Goal: Task Accomplishment & Management: Manage account settings

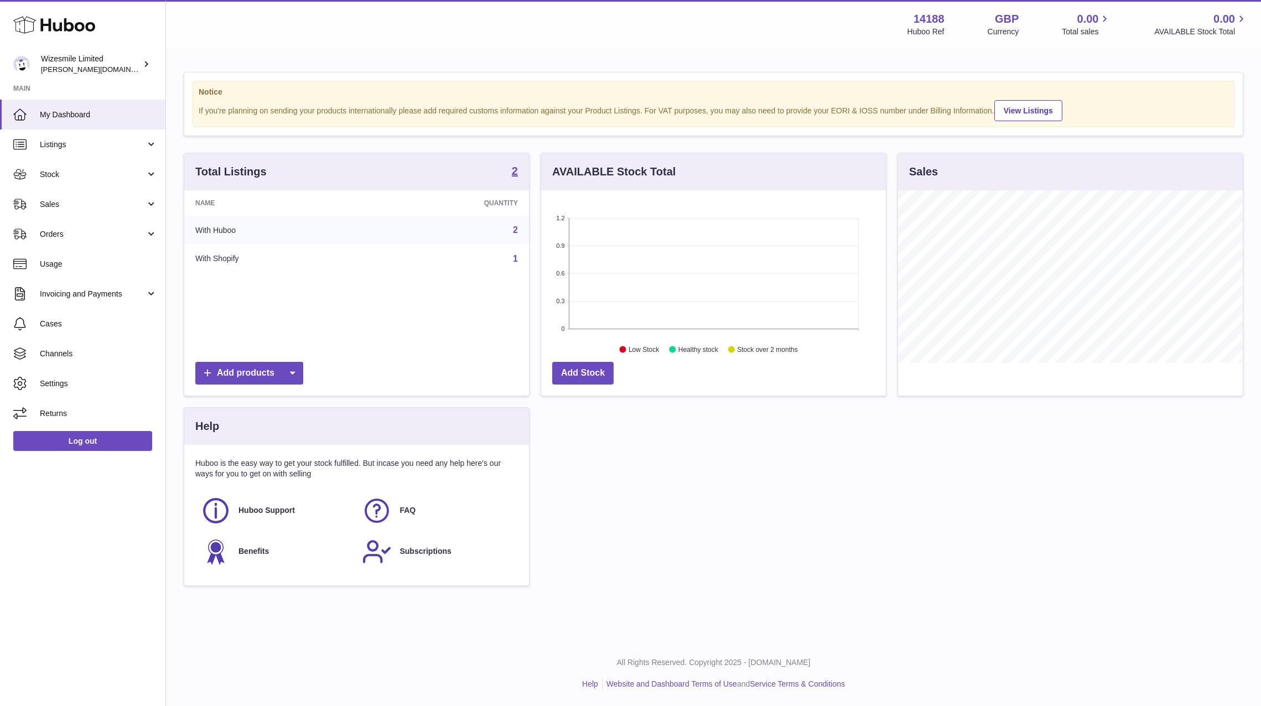
scroll to position [173, 345]
click at [148, 144] on link "Listings" at bounding box center [82, 145] width 165 height 30
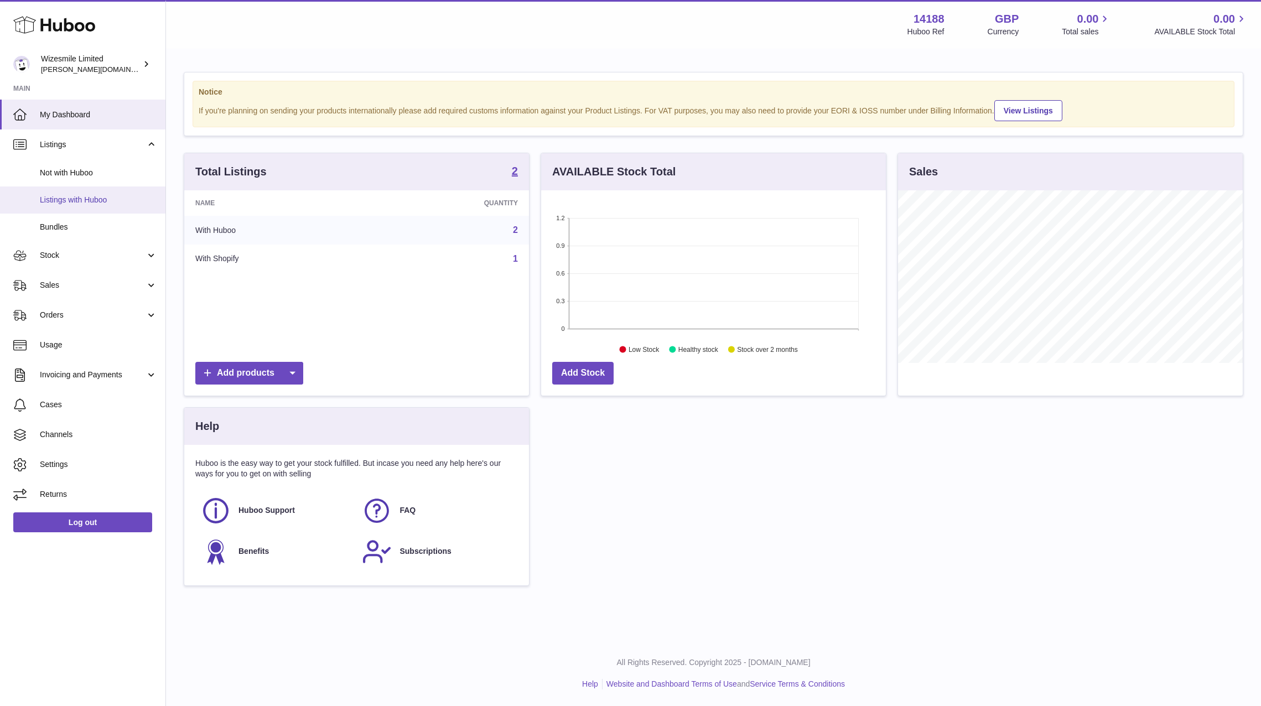
click at [73, 204] on span "Listings with Huboo" at bounding box center [98, 200] width 117 height 11
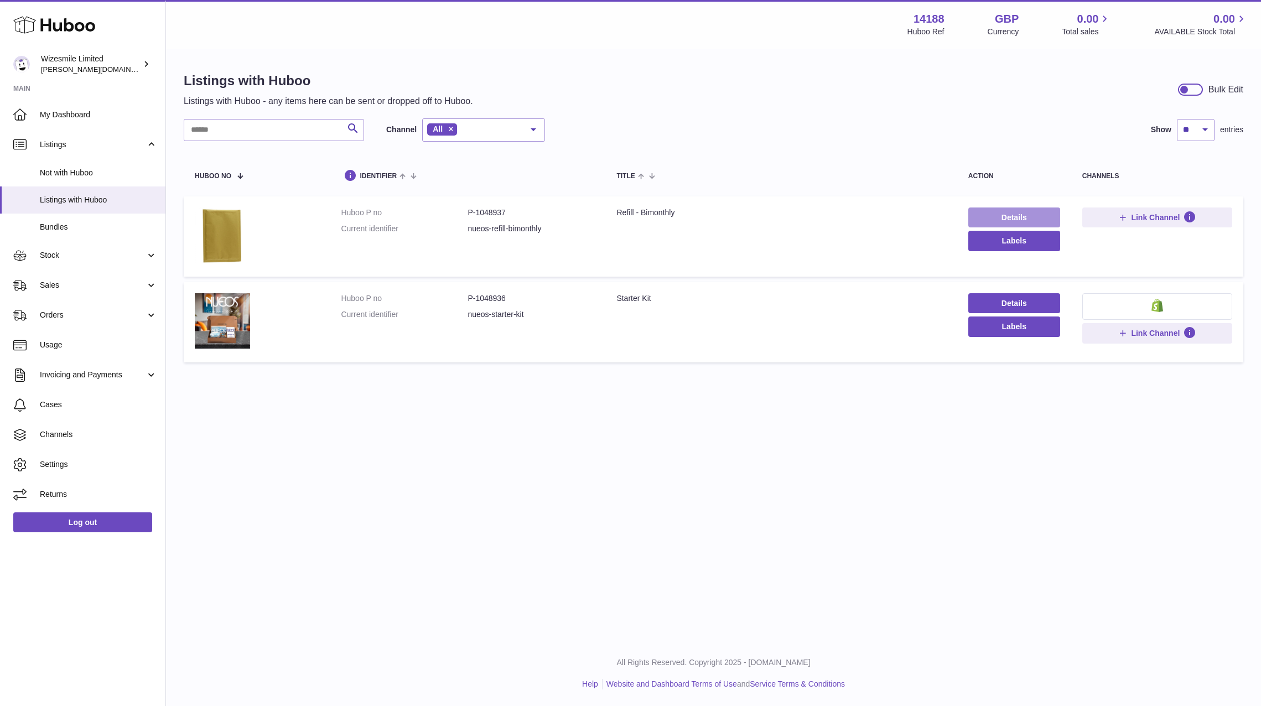
click at [1019, 214] on link "Details" at bounding box center [1015, 218] width 92 height 20
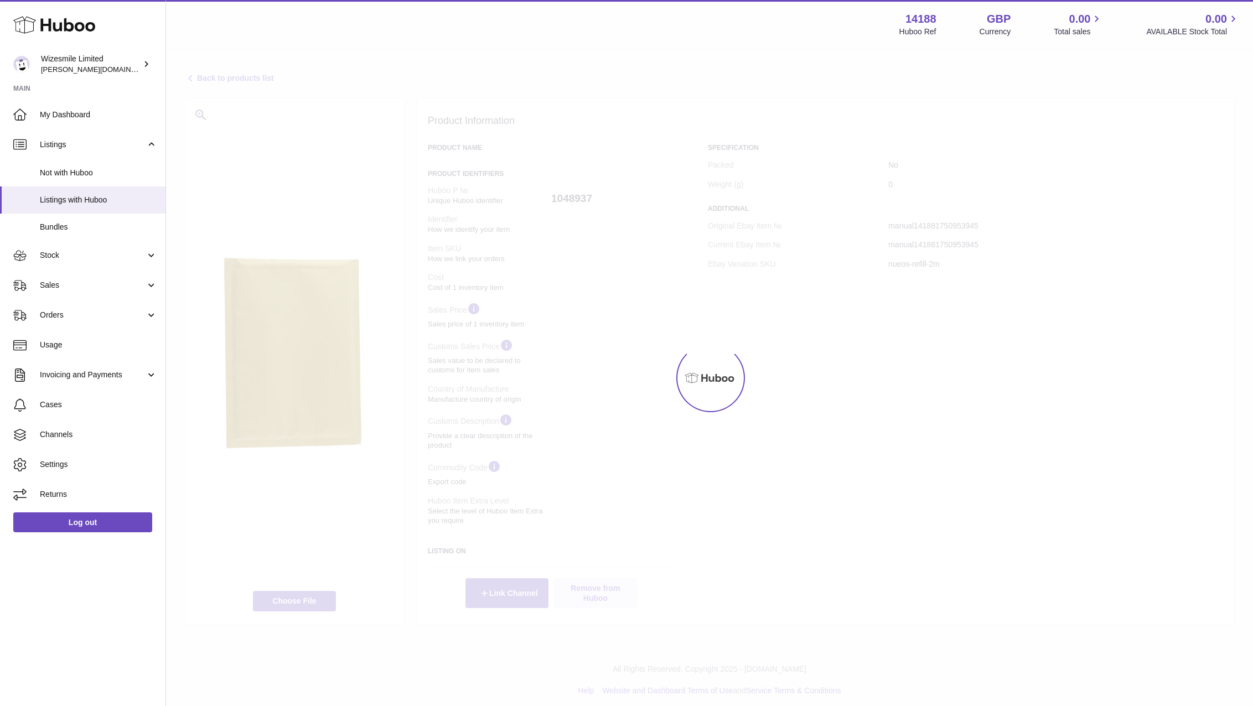
select select
select select "****"
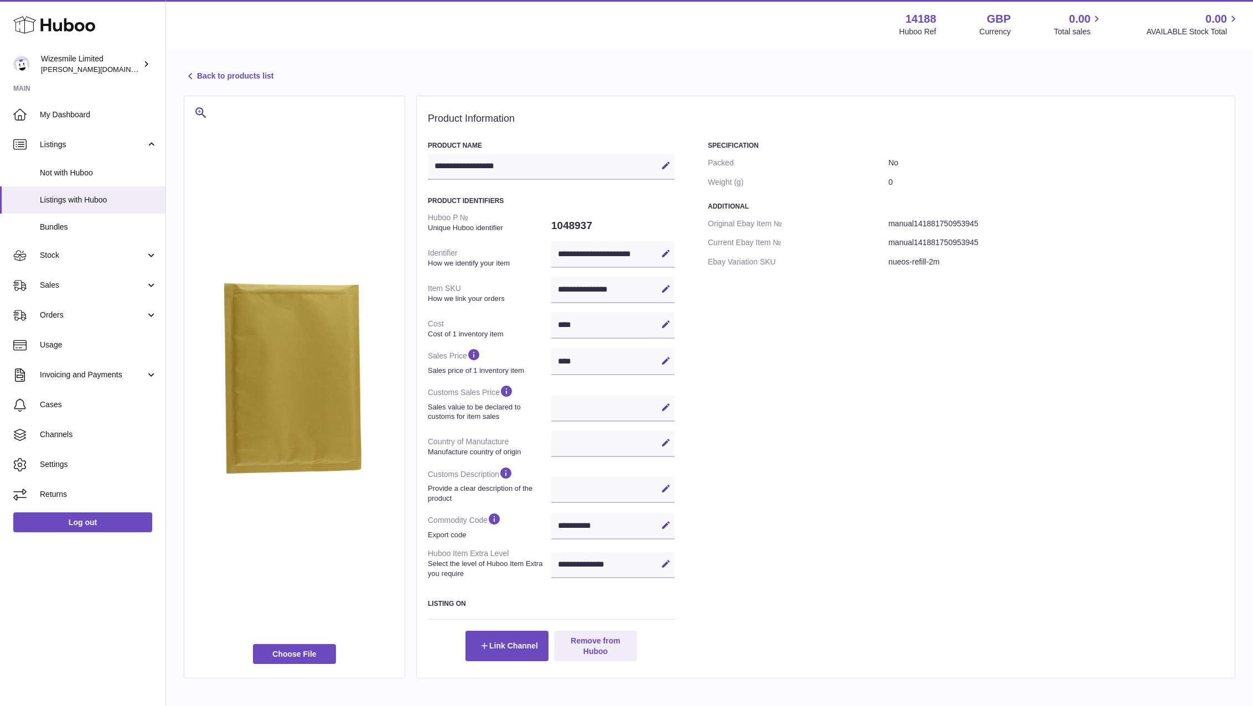
scroll to position [61, 0]
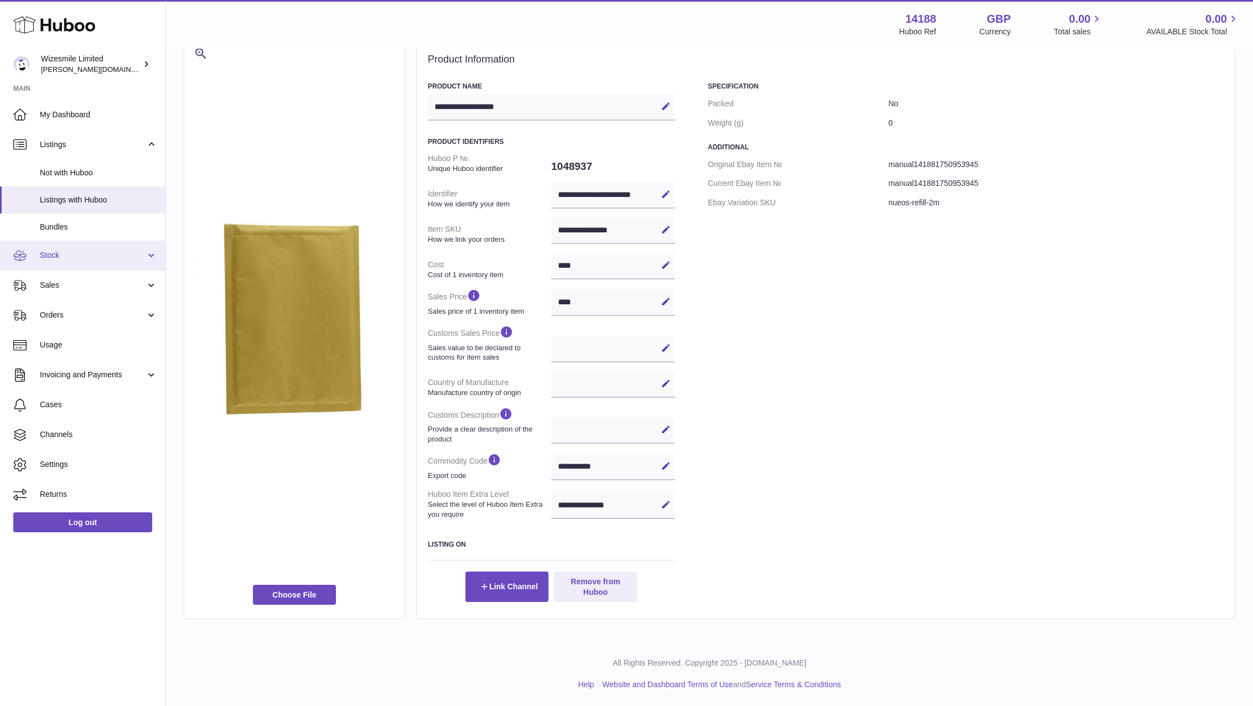
click at [138, 260] on span "Stock" at bounding box center [93, 255] width 106 height 11
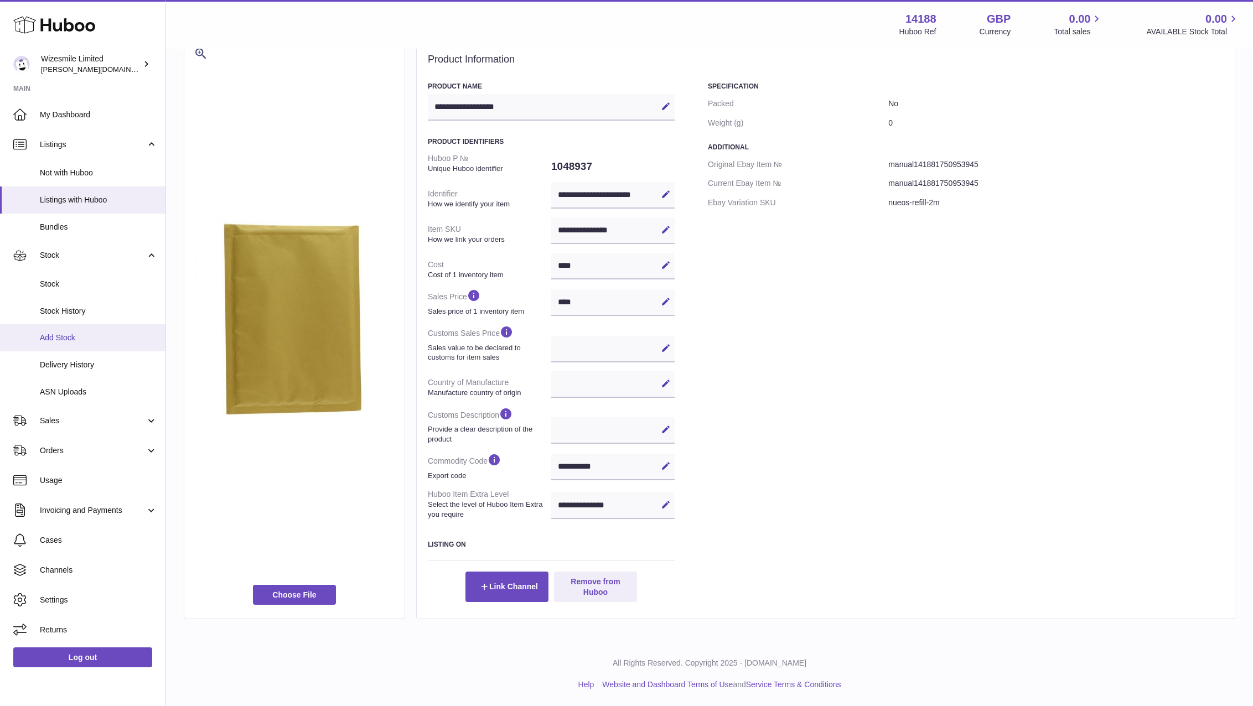
click at [66, 337] on span "Add Stock" at bounding box center [98, 338] width 117 height 11
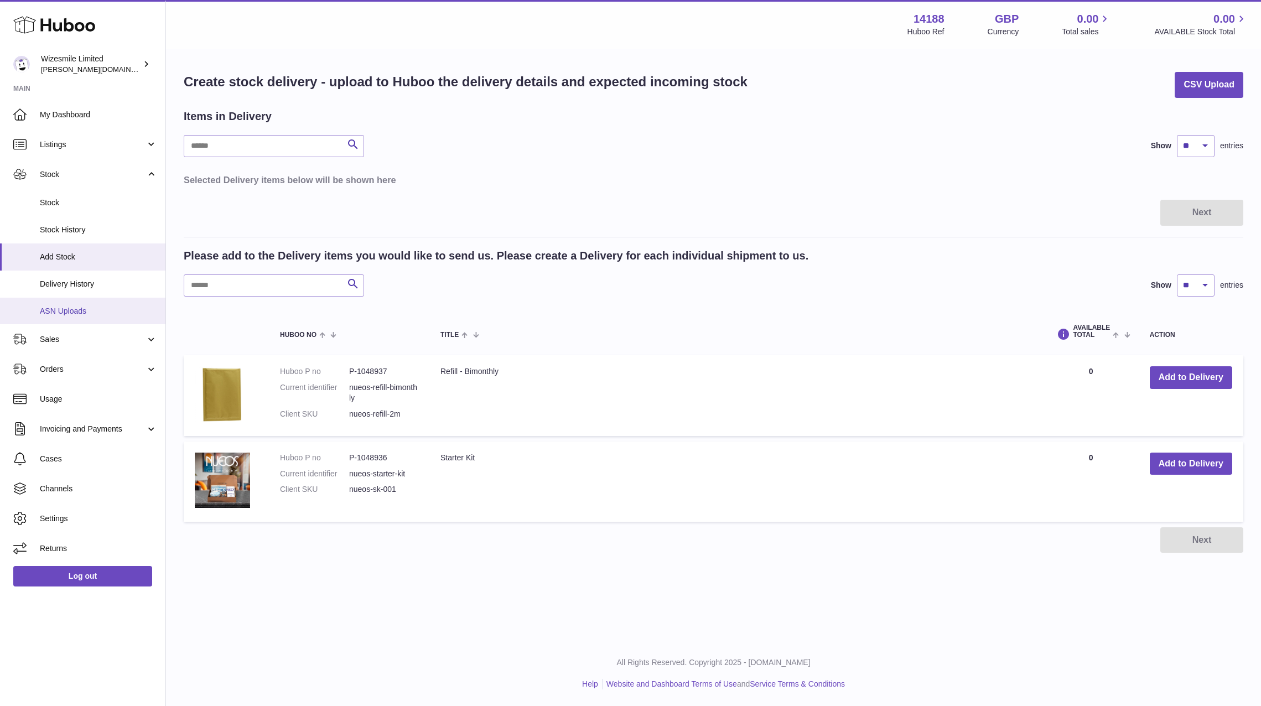
click at [61, 317] on link "ASN Uploads" at bounding box center [82, 311] width 165 height 27
